Goal: Task Accomplishment & Management: Complete application form

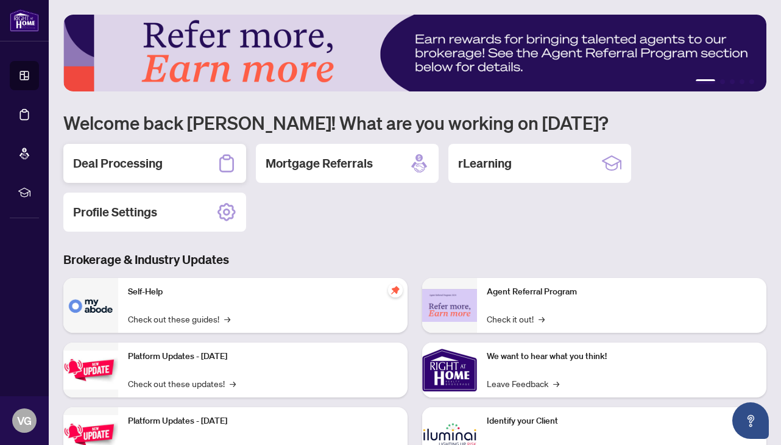
click at [135, 162] on h2 "Deal Processing" at bounding box center [118, 163] width 90 height 17
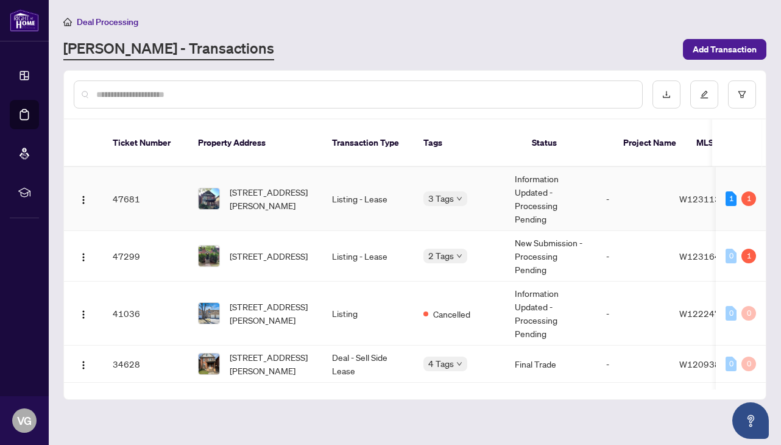
click at [269, 186] on span "[STREET_ADDRESS][PERSON_NAME]" at bounding box center [271, 198] width 83 height 27
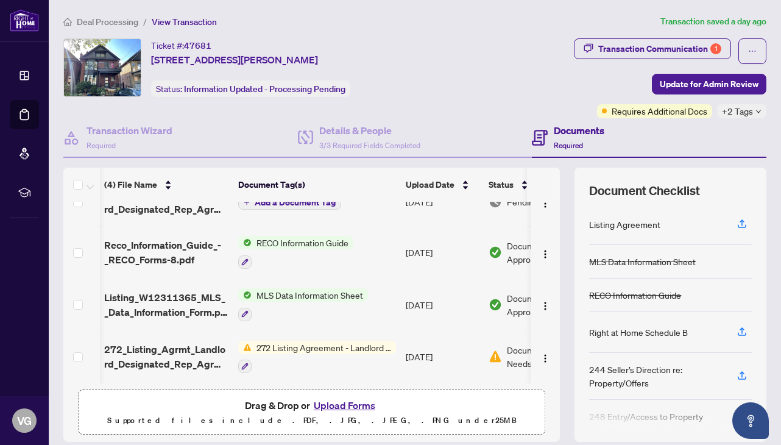
scroll to position [27, 1]
click at [649, 50] on div "Transaction Communication 1" at bounding box center [659, 48] width 123 height 19
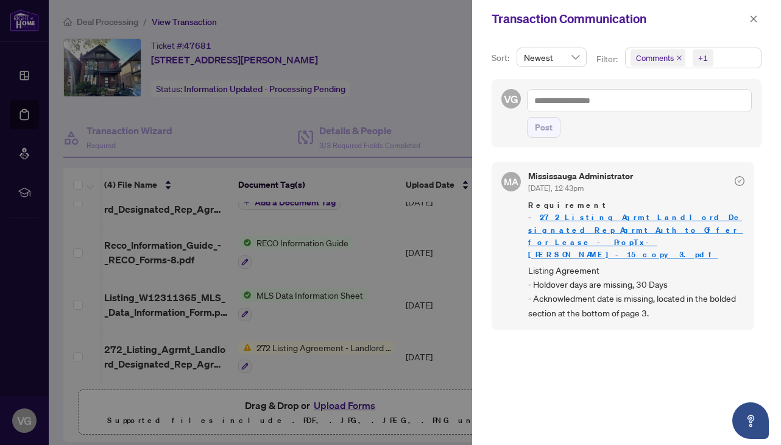
click at [449, 60] on div at bounding box center [390, 222] width 781 height 445
click at [750, 19] on icon "close" at bounding box center [753, 19] width 9 height 9
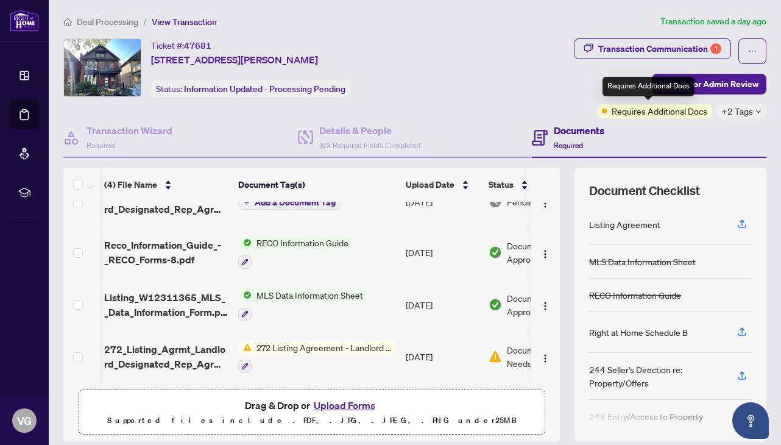
click at [658, 113] on span "Requires Additional Docs" at bounding box center [659, 110] width 96 height 13
click at [634, 118] on div "Documents Required" at bounding box center [649, 138] width 234 height 40
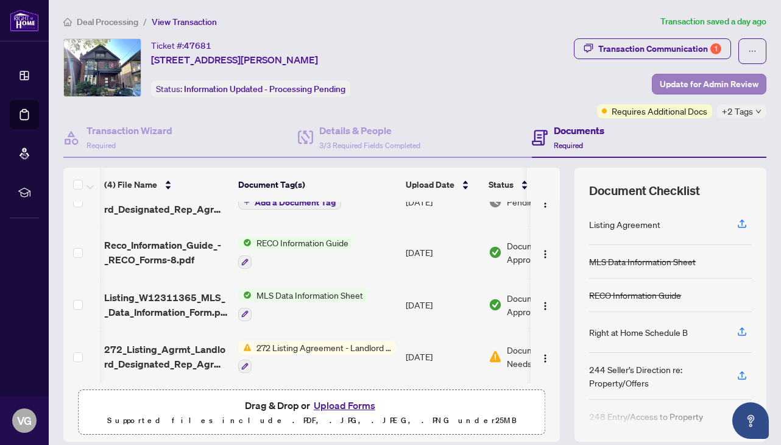
click at [703, 83] on span "Update for Admin Review" at bounding box center [708, 83] width 99 height 19
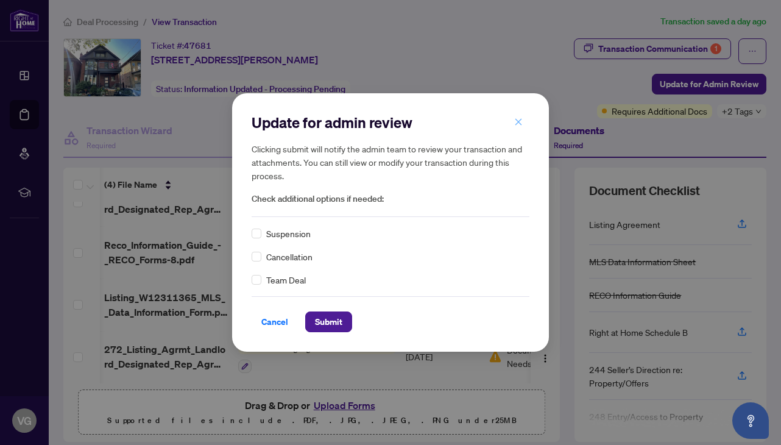
click at [516, 120] on icon "close" at bounding box center [518, 122] width 9 height 9
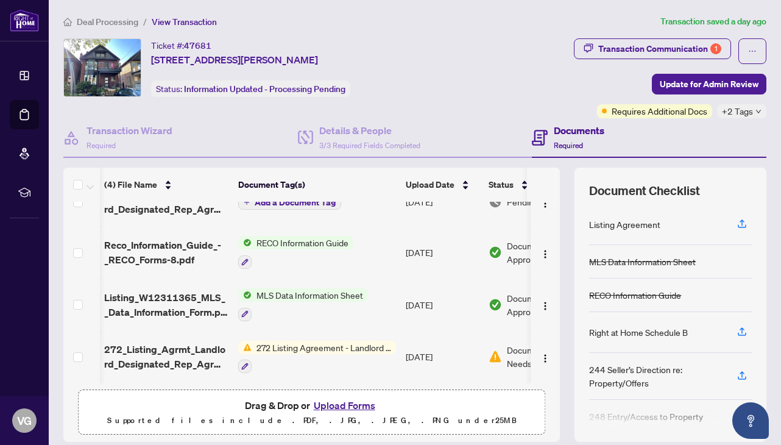
click at [411, 407] on div "Drag & Drop or Upload Forms Supported files include .PDF, .JPG, .JPEG, .PNG und…" at bounding box center [311, 412] width 451 height 30
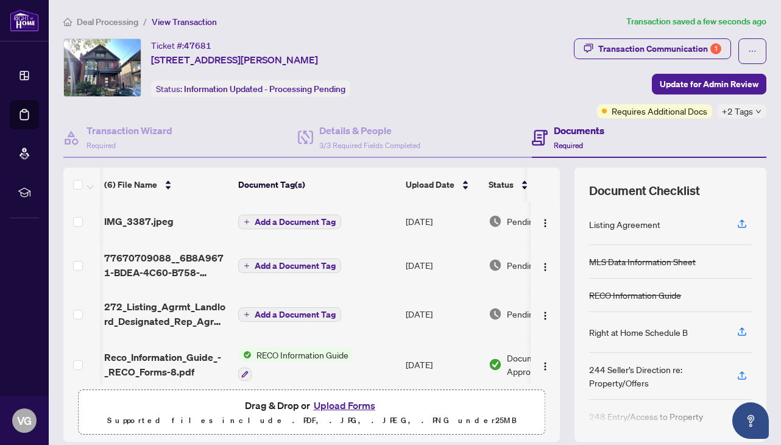
scroll to position [0, 1]
